Goal: Task Accomplishment & Management: Use online tool/utility

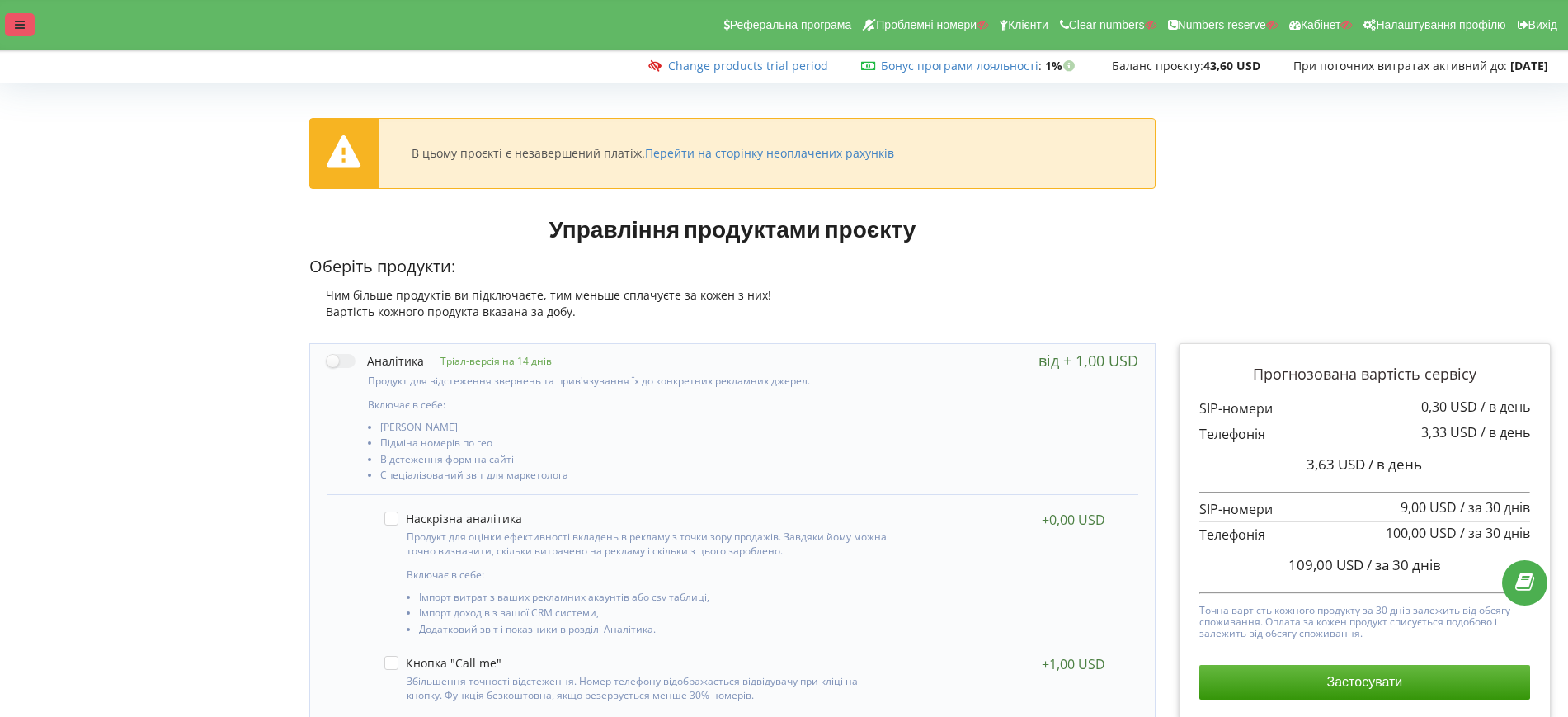
click at [28, 21] on div at bounding box center [19, 25] width 29 height 23
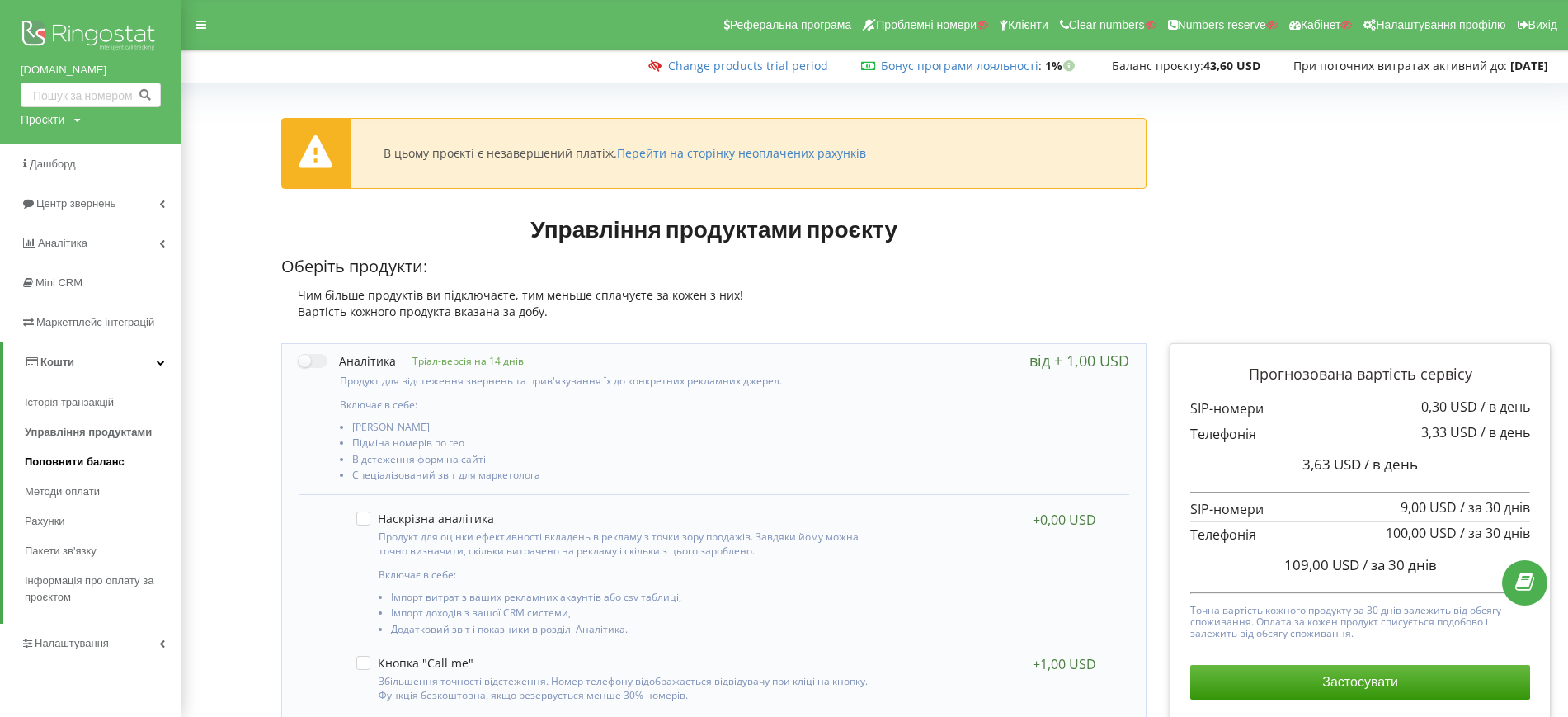
click at [91, 466] on span "Поповнити баланс" at bounding box center [74, 461] width 99 height 16
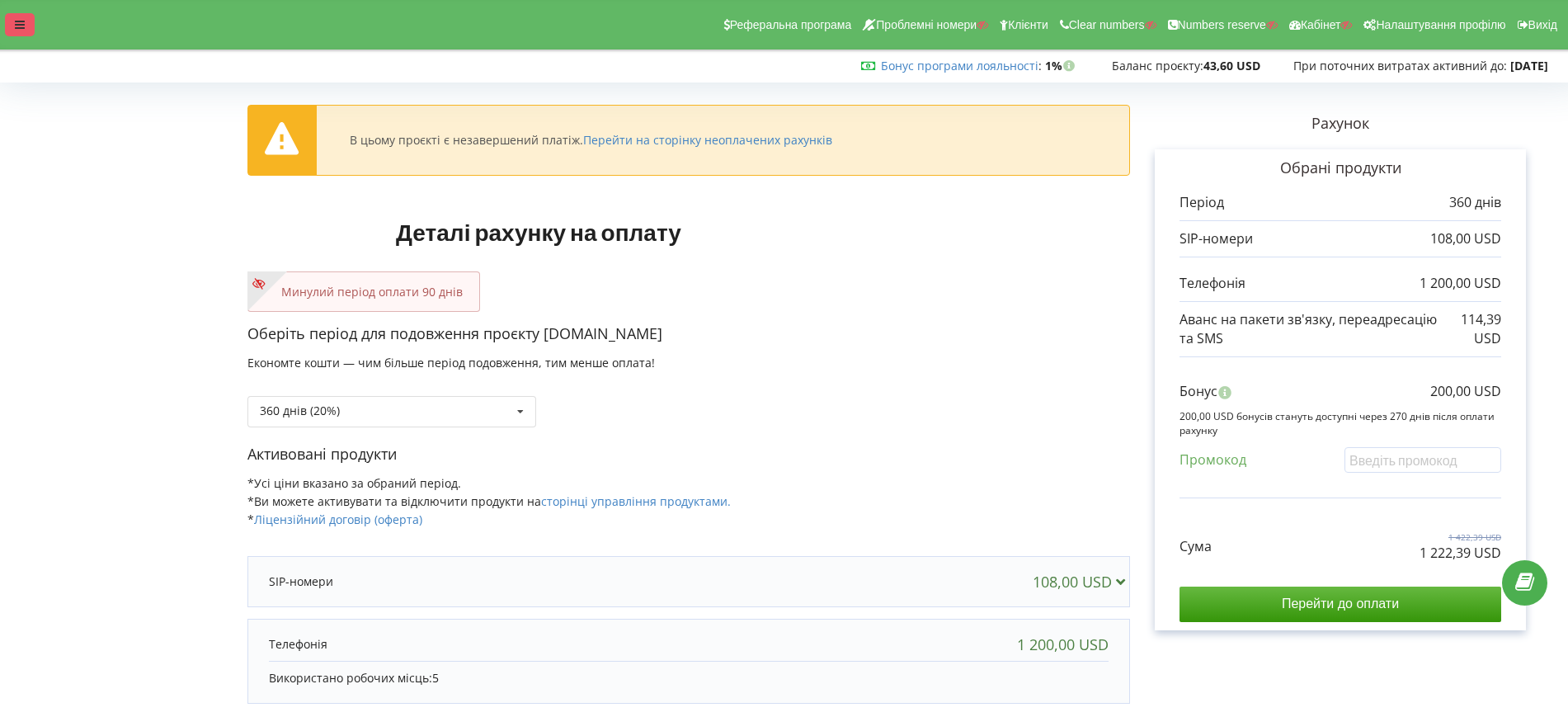
drag, startPoint x: 2, startPoint y: 23, endPoint x: 20, endPoint y: 27, distance: 18.4
click at [6, 23] on div "Реферальна програма Проблемні номери Клієнти Clear numbers Numbers reserve Кабі…" at bounding box center [784, 25] width 1591 height 49
click at [20, 27] on icon at bounding box center [20, 25] width 9 height 11
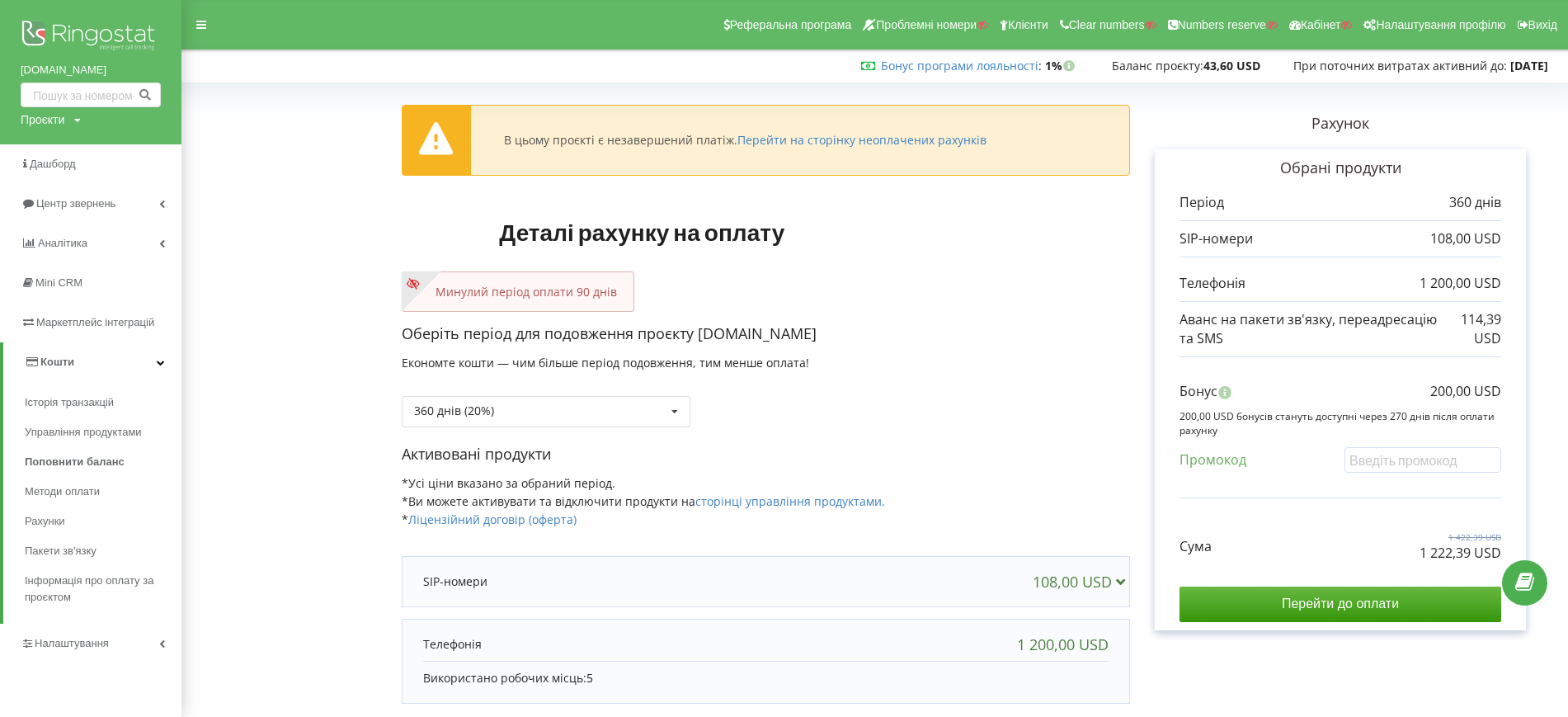
click at [61, 124] on div "Проєкти" at bounding box center [43, 119] width 44 height 16
click at [74, 146] on input "text" at bounding box center [71, 153] width 82 height 24
paste input "[DOMAIN_NAME]"
type input "[DOMAIN_NAME]"
click at [131, 147] on span "Пошук" at bounding box center [135, 154] width 29 height 15
